Goal: Browse casually

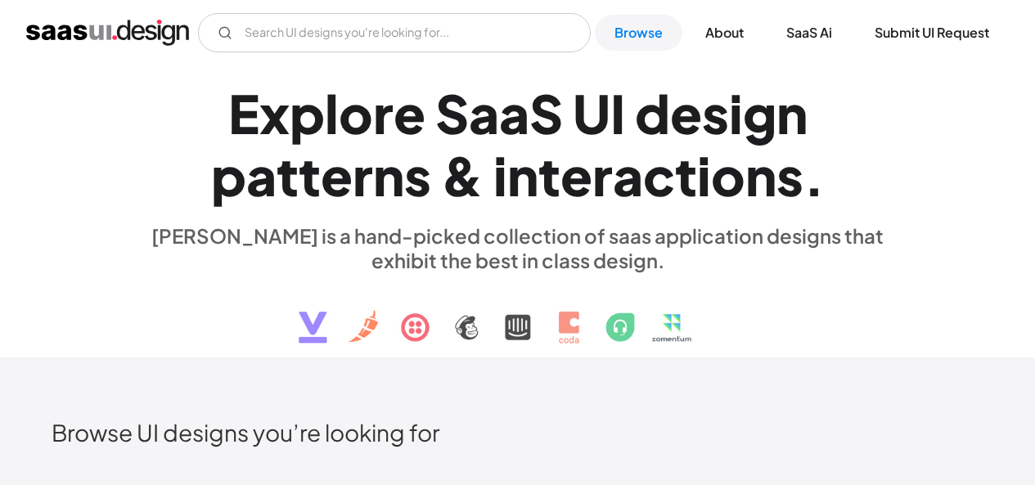
scroll to position [847, 0]
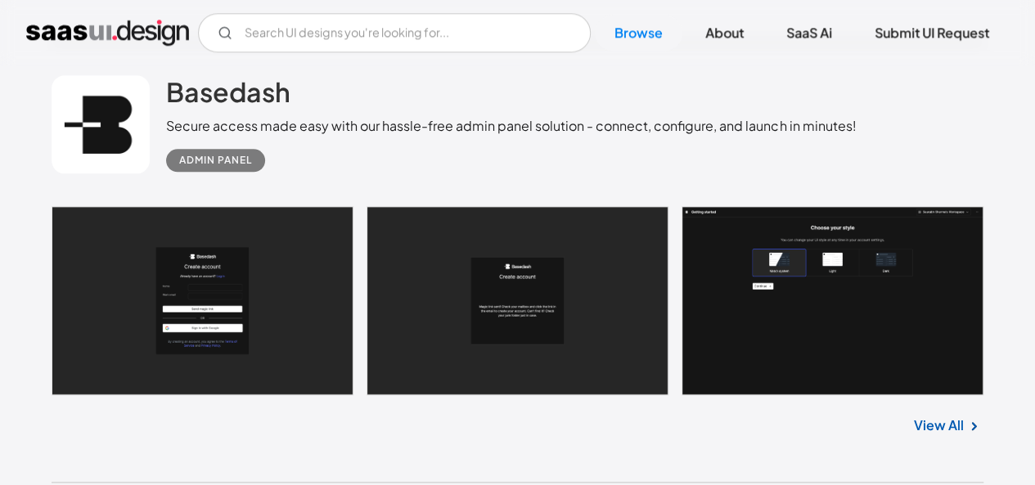
click at [268, 275] on link at bounding box center [518, 300] width 932 height 189
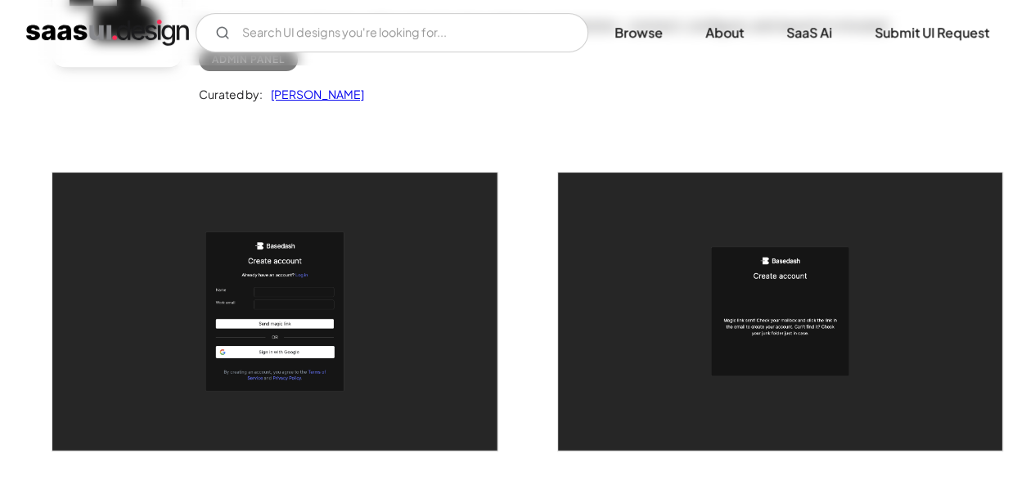
scroll to position [239, 0]
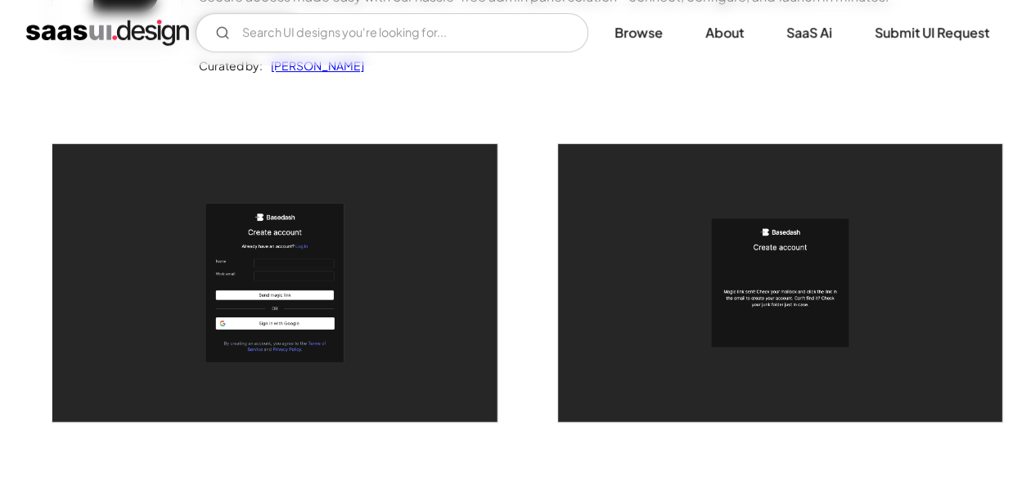
click at [282, 266] on img "open lightbox" at bounding box center [274, 283] width 444 height 278
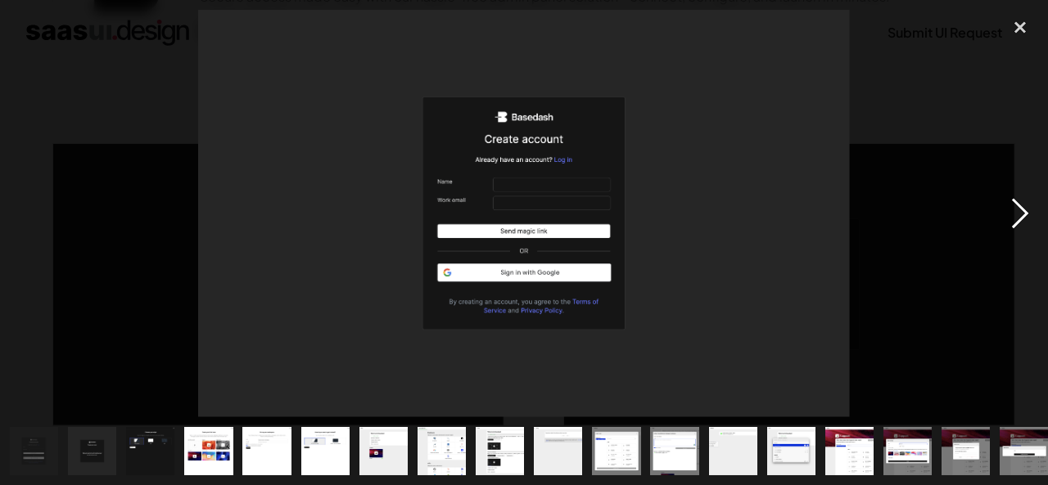
click at [1033, 211] on div "next image" at bounding box center [1020, 214] width 56 height 408
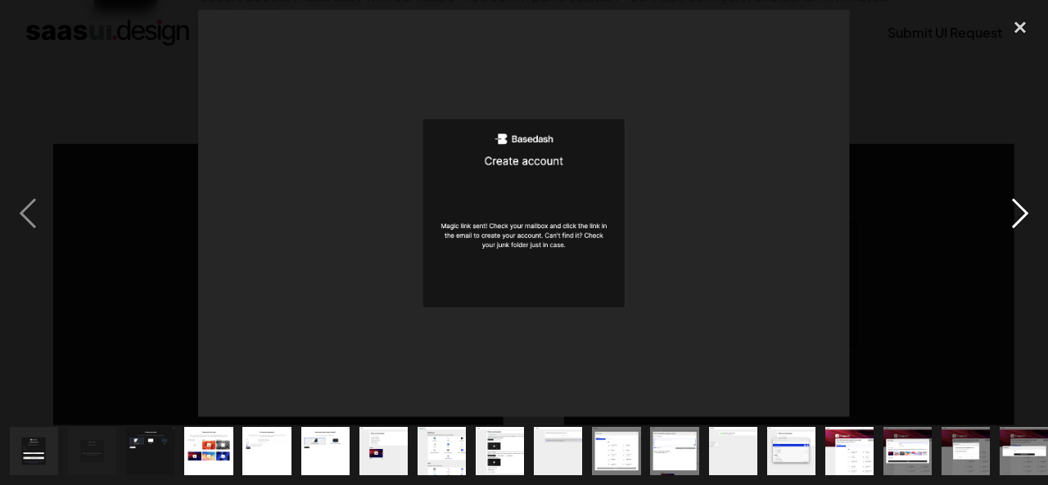
click at [1026, 211] on div "next image" at bounding box center [1020, 214] width 56 height 408
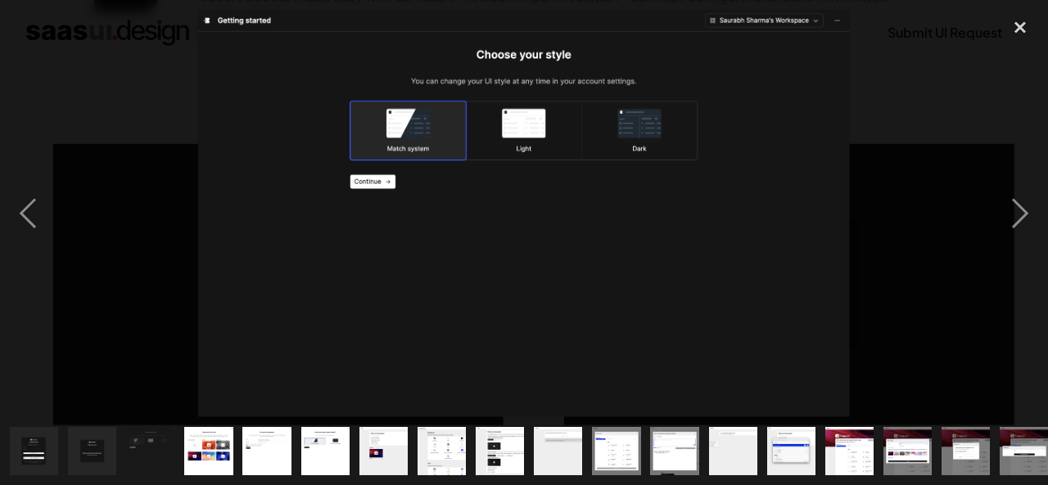
click at [530, 135] on img at bounding box center [524, 214] width 652 height 408
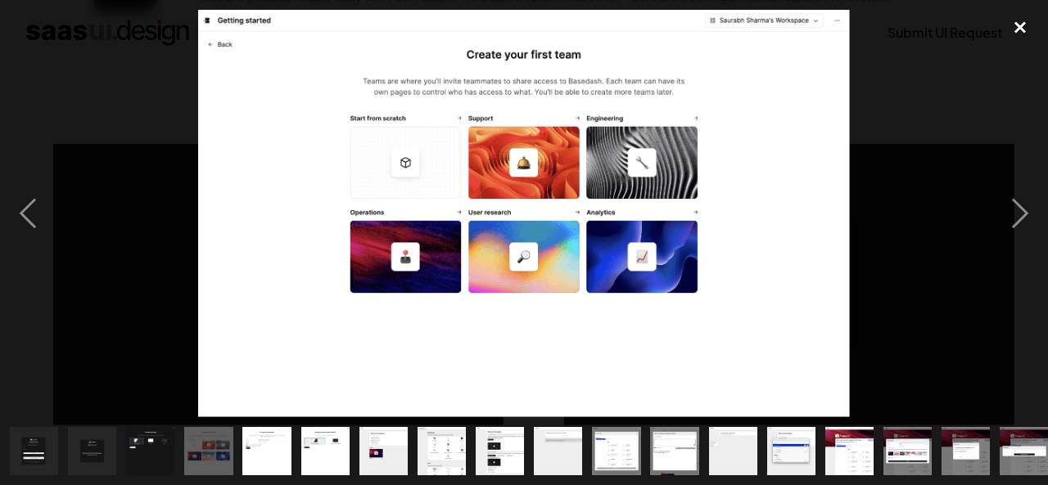
click at [1017, 23] on div "close lightbox" at bounding box center [1020, 28] width 56 height 36
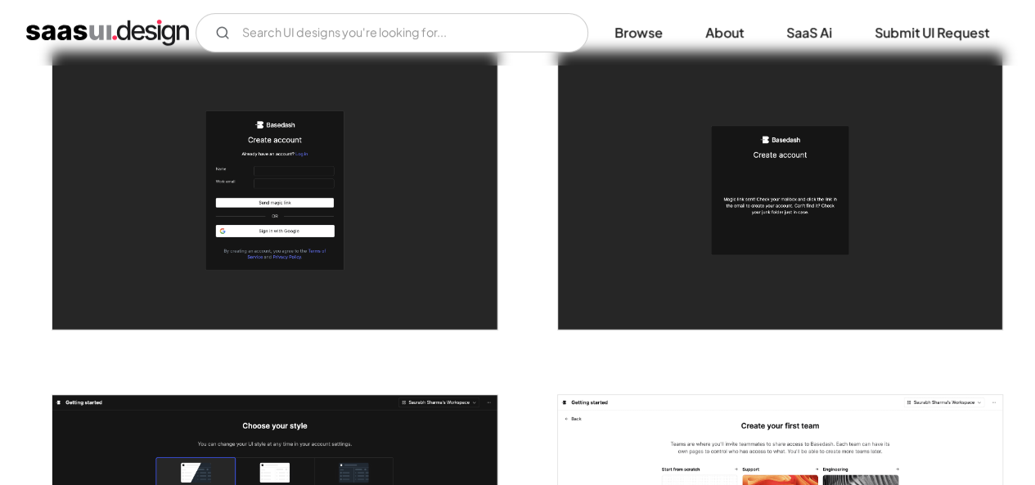
scroll to position [331, 0]
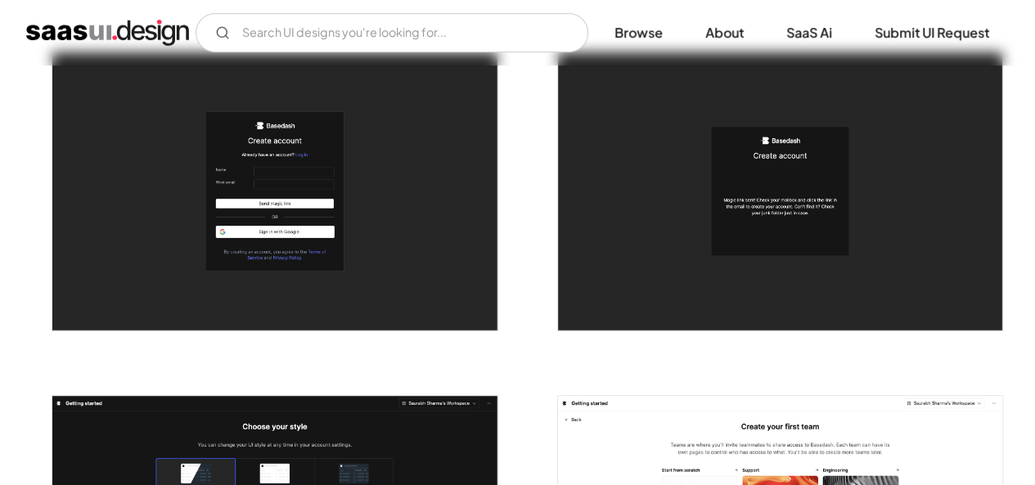
click at [268, 191] on img "open lightbox" at bounding box center [274, 191] width 444 height 278
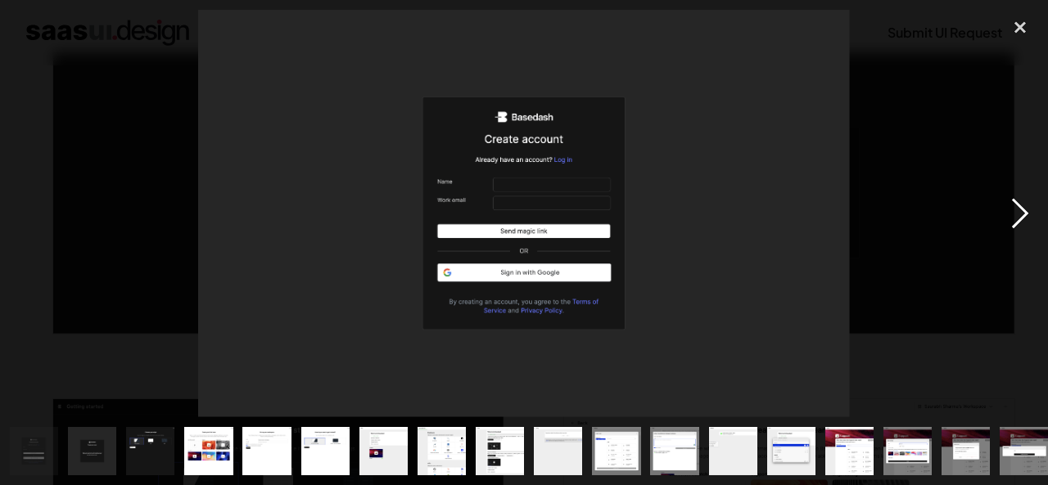
click at [1024, 208] on div "next image" at bounding box center [1020, 214] width 56 height 408
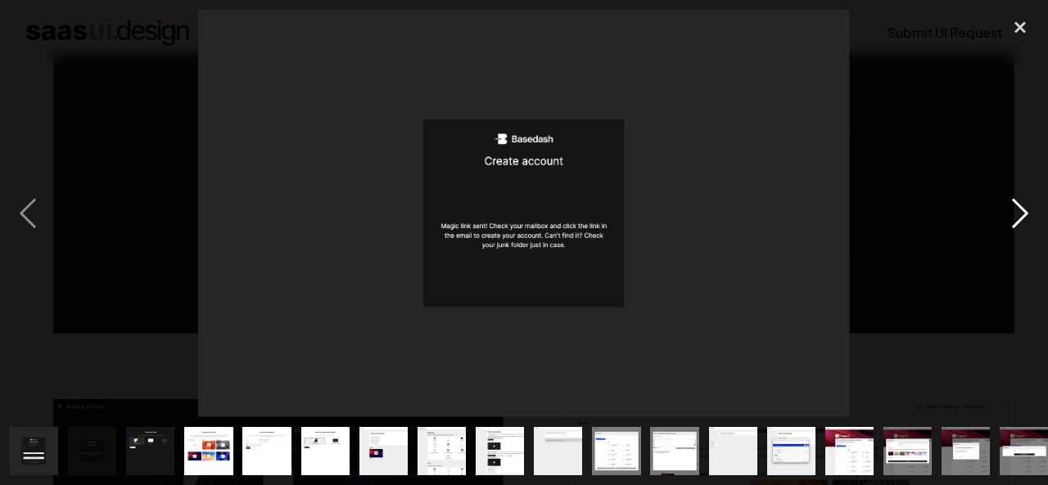
click at [1024, 208] on div "next image" at bounding box center [1020, 214] width 56 height 408
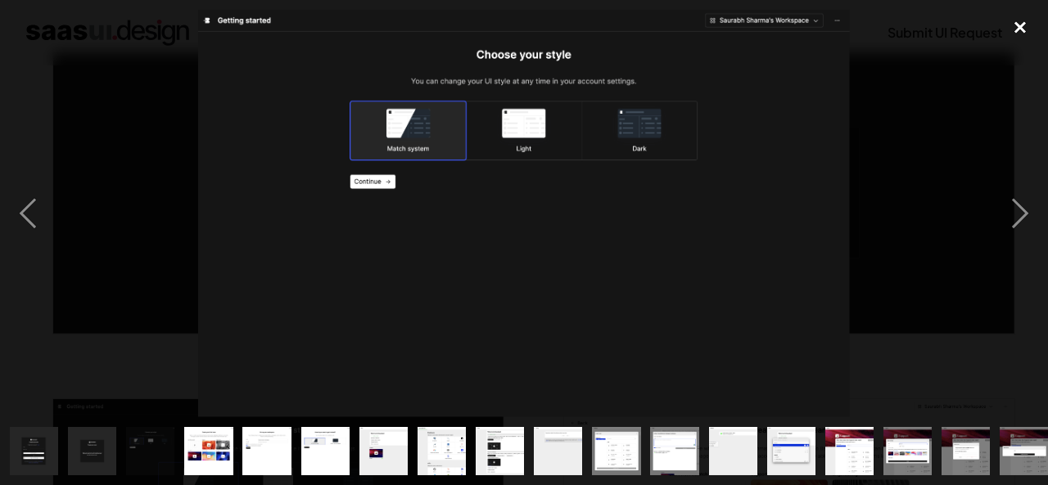
click at [1020, 25] on div "close lightbox" at bounding box center [1020, 28] width 56 height 36
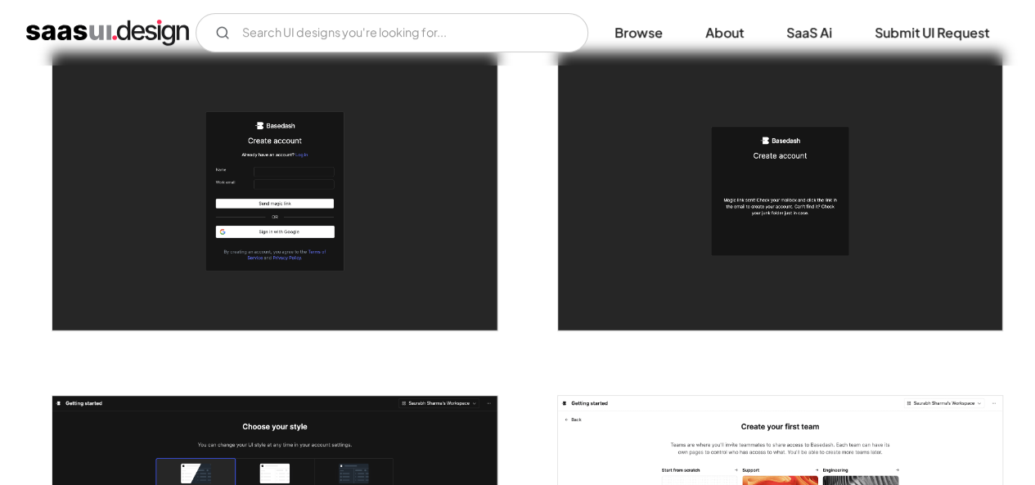
scroll to position [0, 0]
